Goal: Check status

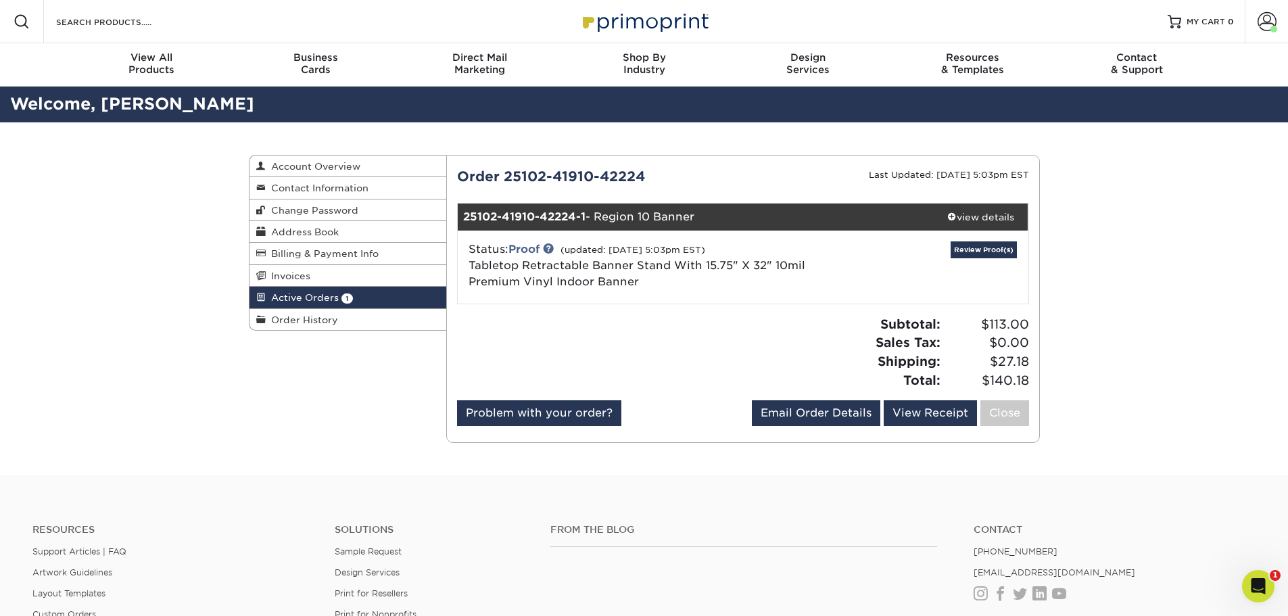
drag, startPoint x: 299, startPoint y: 437, endPoint x: 315, endPoint y: 435, distance: 16.3
click at [299, 437] on div "Active Orders Account Overview Contact Information Change Password Address Book…" at bounding box center [644, 298] width 811 height 353
click at [990, 251] on link "Review Proof(s)" at bounding box center [983, 249] width 66 height 17
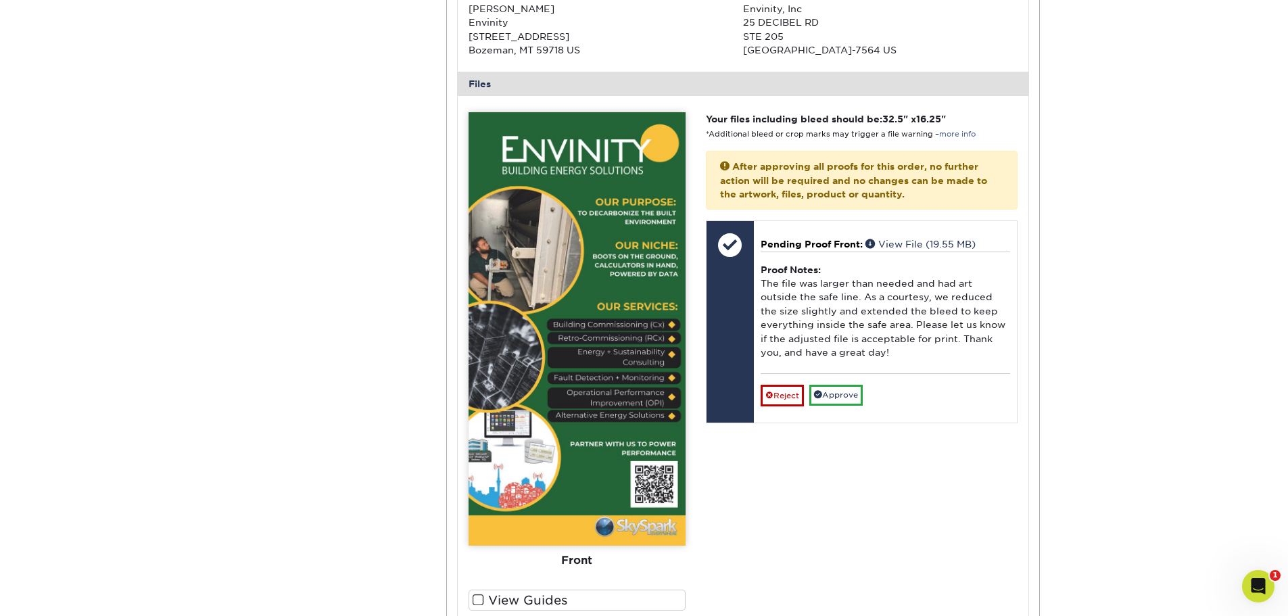
scroll to position [406, 0]
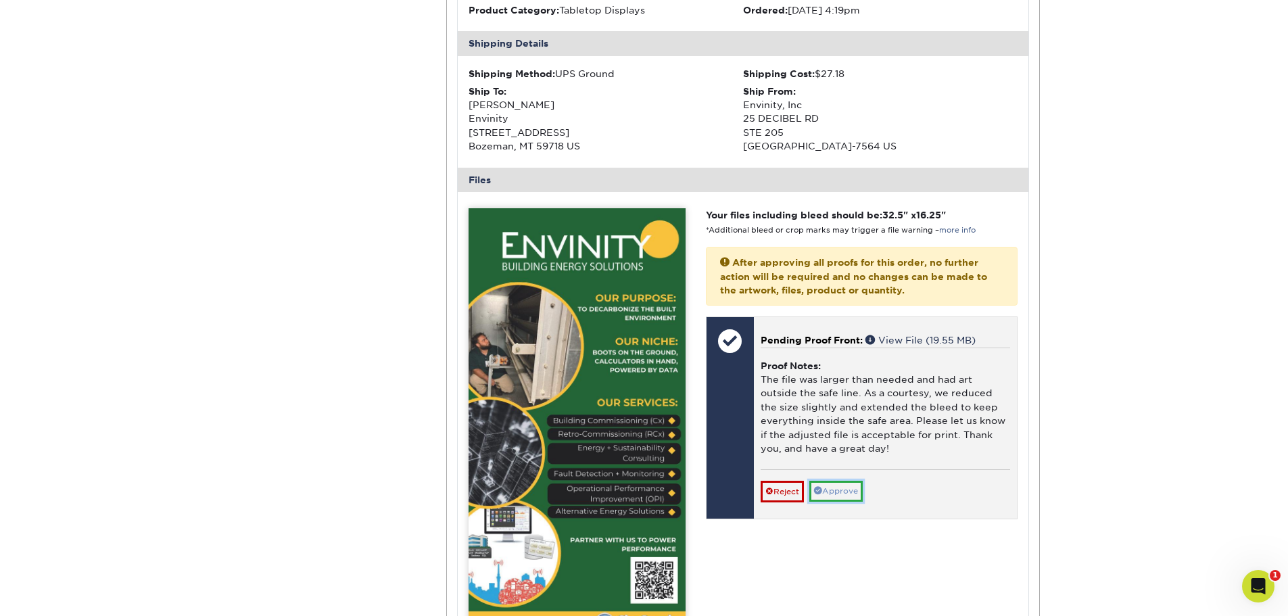
click at [855, 495] on link "Approve" at bounding box center [835, 491] width 53 height 21
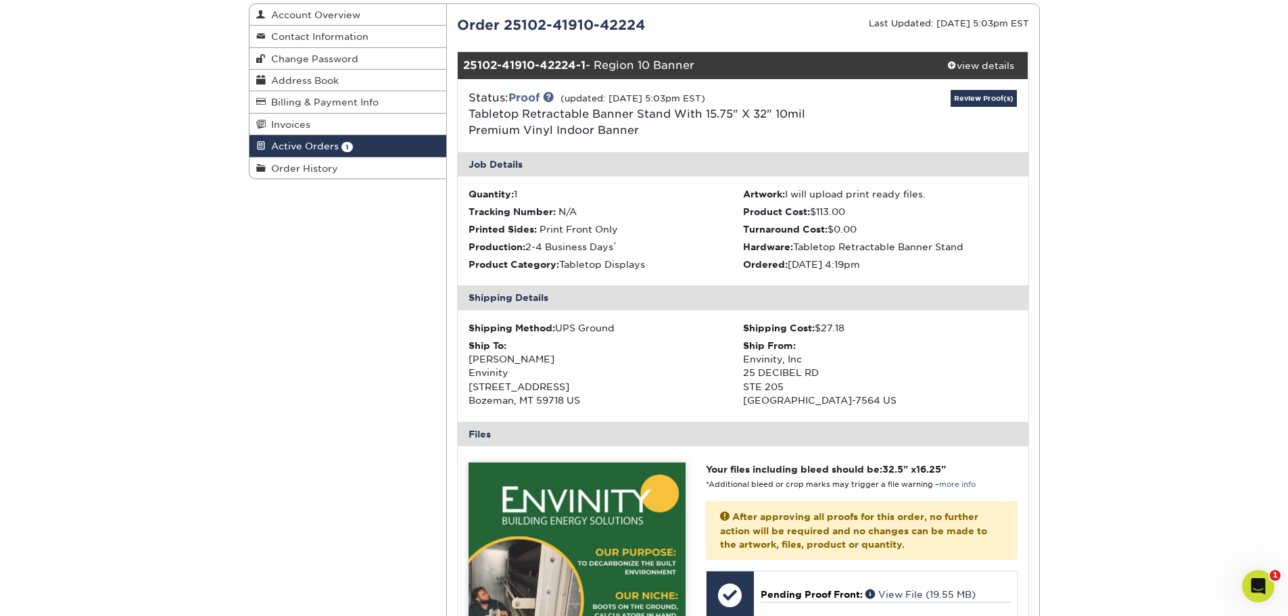
scroll to position [68, 0]
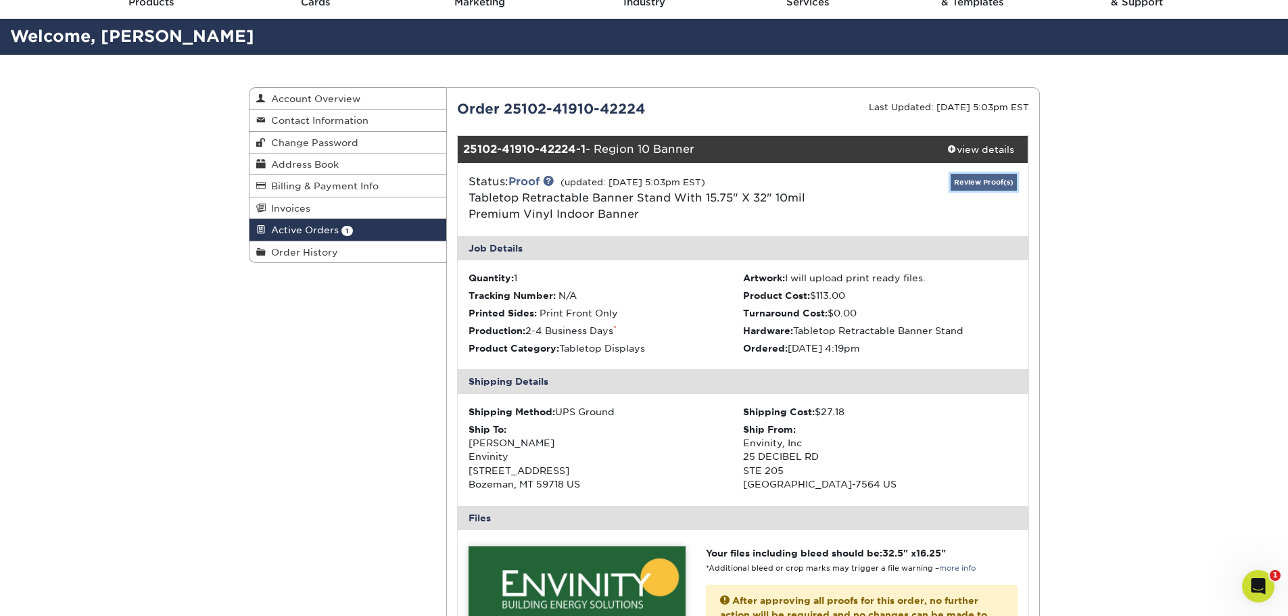
click at [992, 180] on link "Review Proof(s)" at bounding box center [983, 182] width 66 height 17
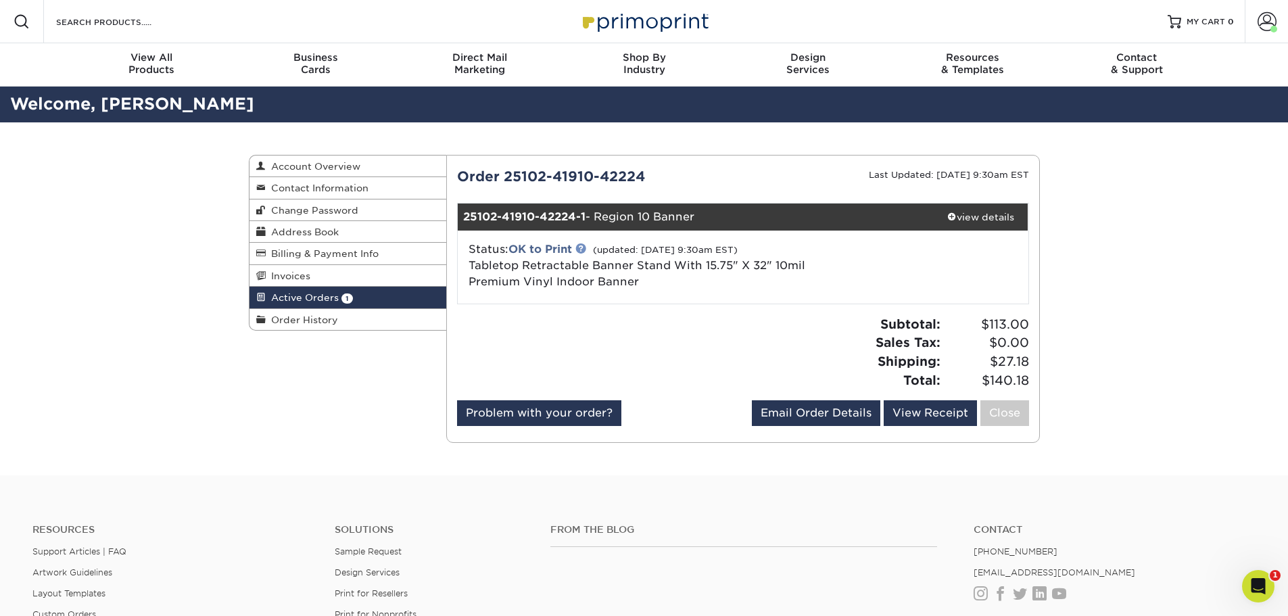
click at [585, 247] on link at bounding box center [580, 248] width 11 height 11
